Goal: Information Seeking & Learning: Learn about a topic

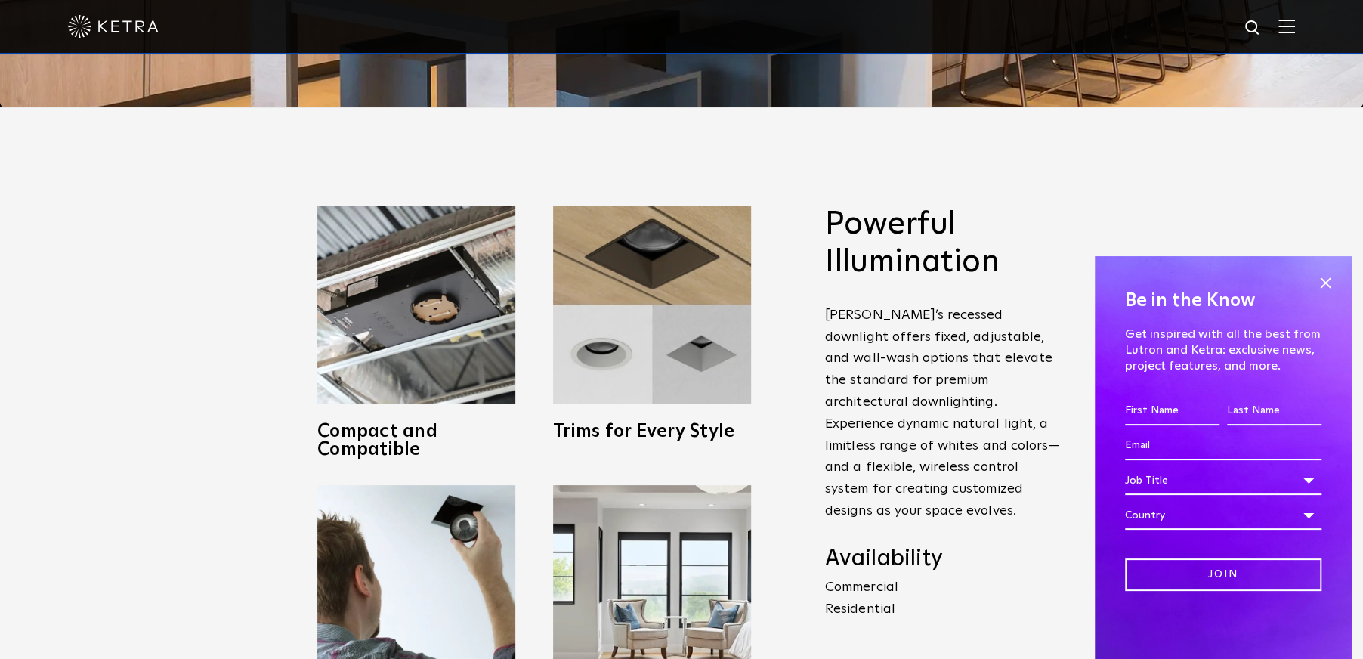
scroll to position [453, 0]
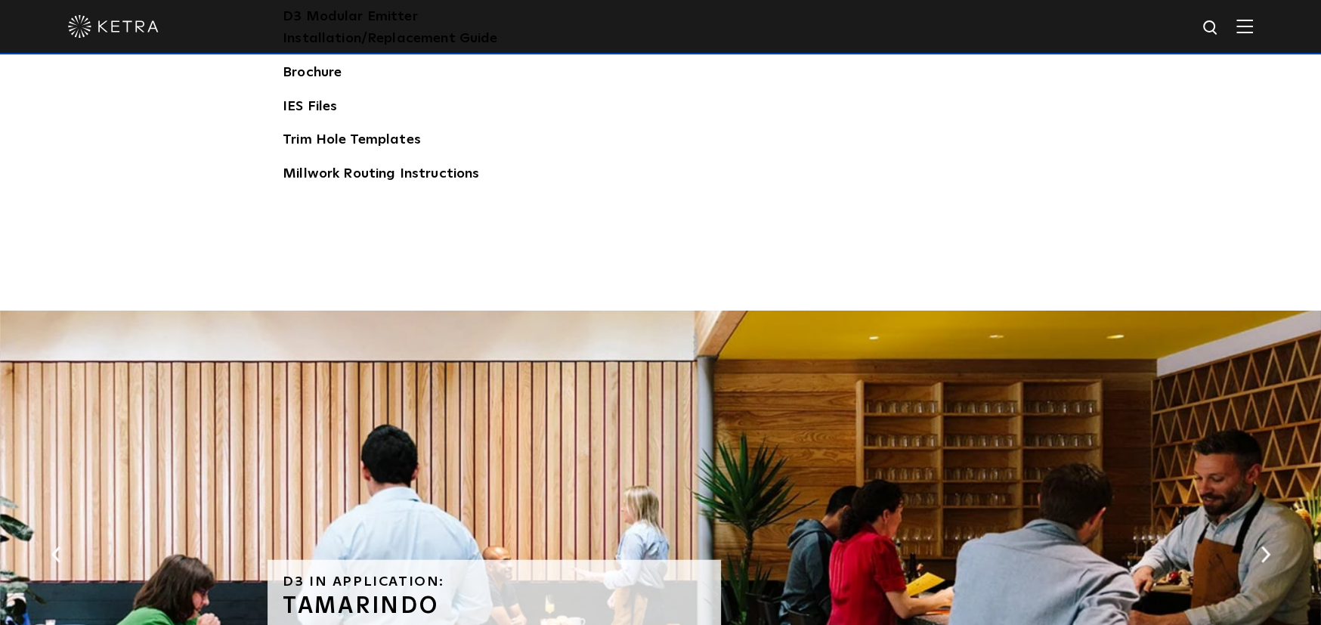
scroll to position [2871, 0]
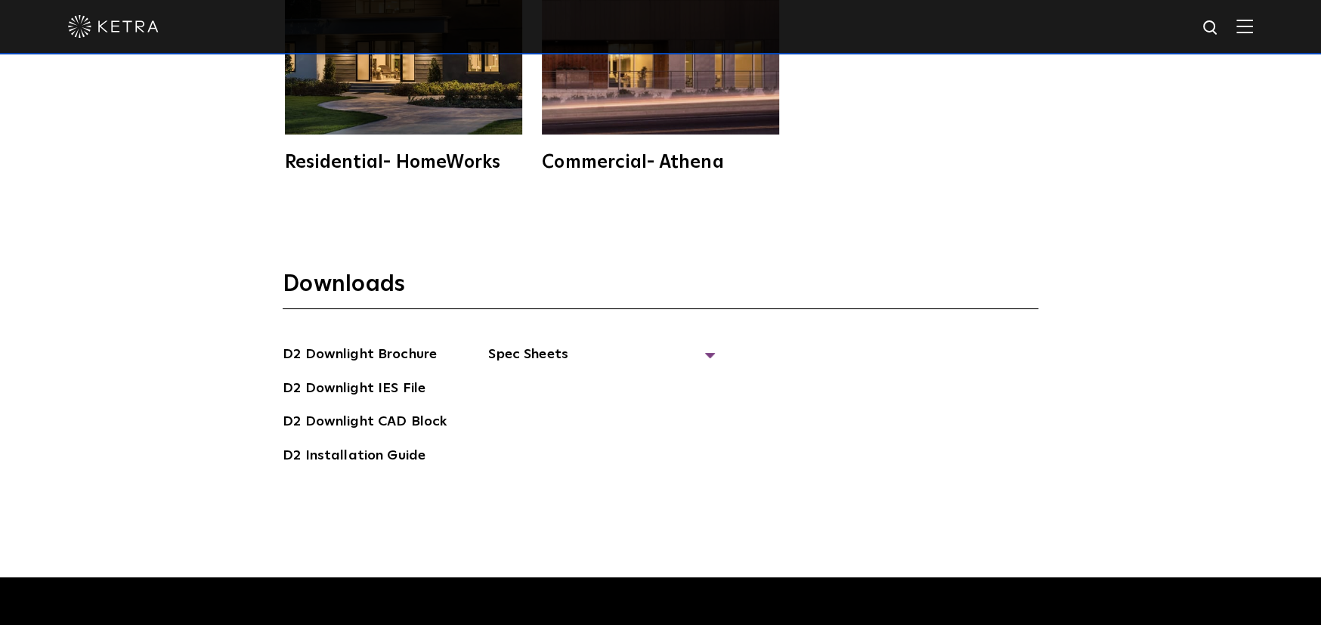
scroll to position [3920, 0]
